Goal: Transaction & Acquisition: Purchase product/service

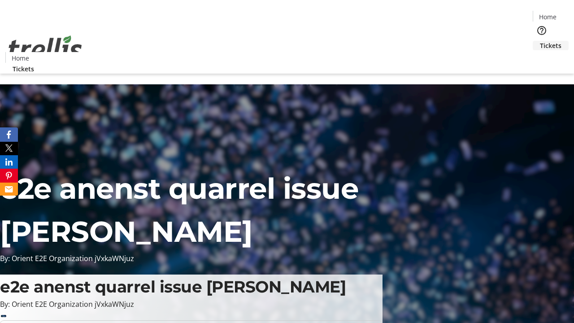
click at [540, 41] on span "Tickets" at bounding box center [551, 45] width 22 height 9
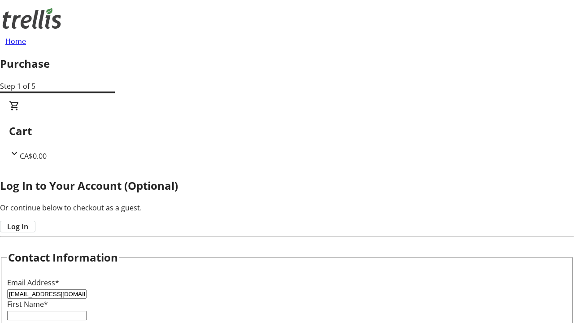
type input "[EMAIL_ADDRESS][DOMAIN_NAME]"
type input "Kian"
type input "Beer"
